Goal: Task Accomplishment & Management: Complete application form

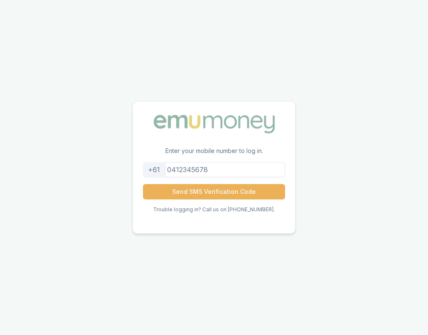
click at [259, 169] on input "tel" at bounding box center [214, 169] width 142 height 15
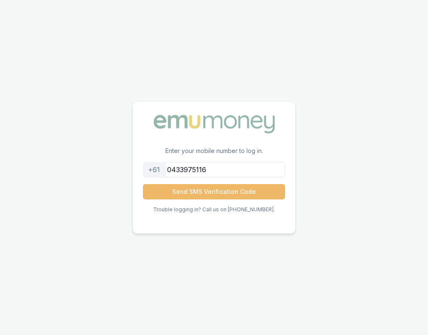
type input "0433975116"
click at [218, 189] on button "Send SMS Verification Code" at bounding box center [214, 191] width 142 height 15
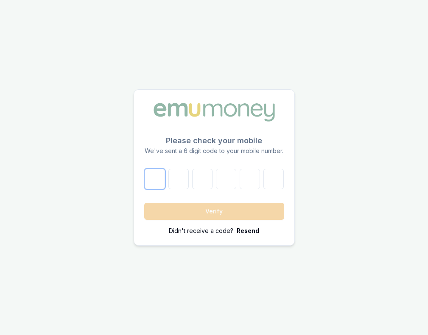
click at [158, 177] on input "number" at bounding box center [155, 179] width 20 height 20
type input "2"
type input "0"
type input "7"
type input "3"
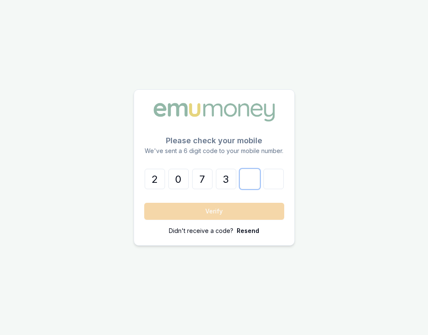
type input "6"
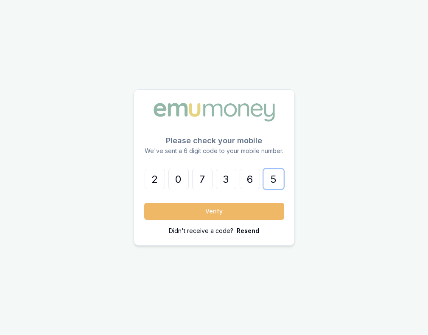
type input "5"
click at [166, 211] on button "Verify" at bounding box center [214, 211] width 140 height 17
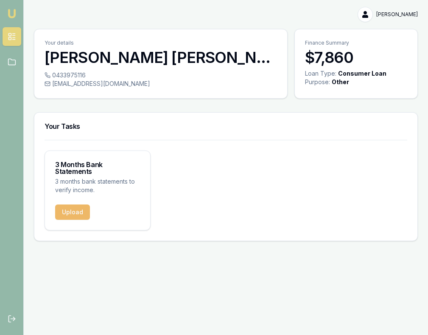
click at [63, 210] on button "Upload" at bounding box center [72, 211] width 35 height 15
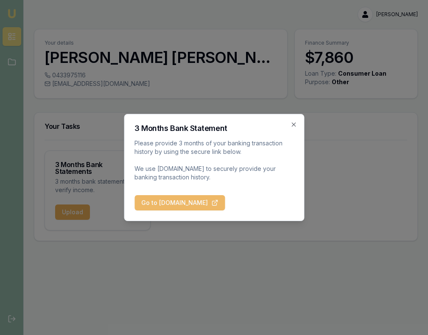
click at [144, 208] on button "Go to [DOMAIN_NAME]" at bounding box center [180, 202] width 90 height 15
